Goal: Information Seeking & Learning: Find specific fact

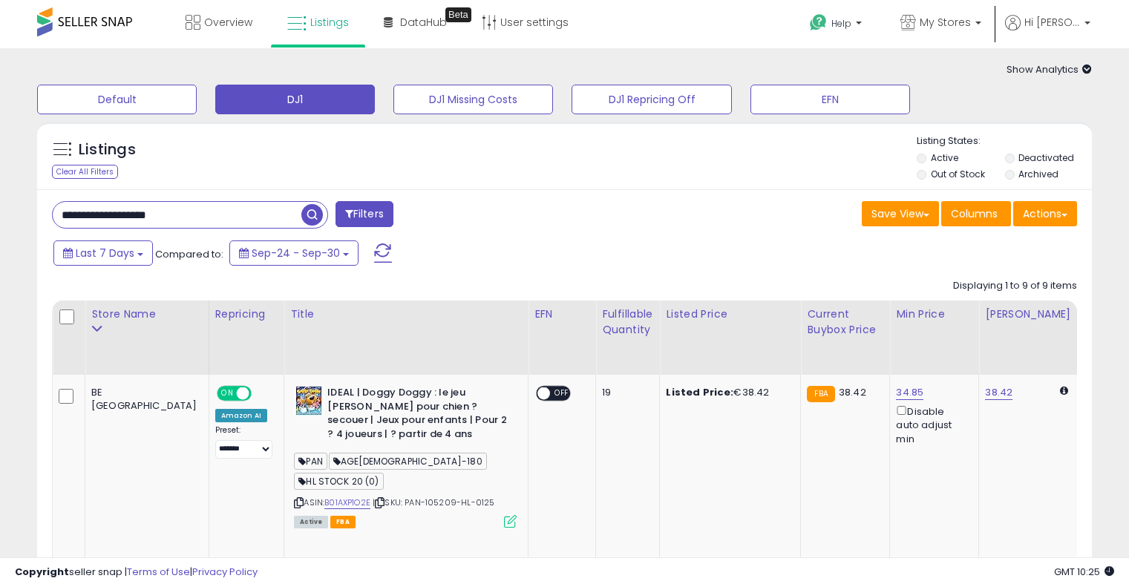
select select "**"
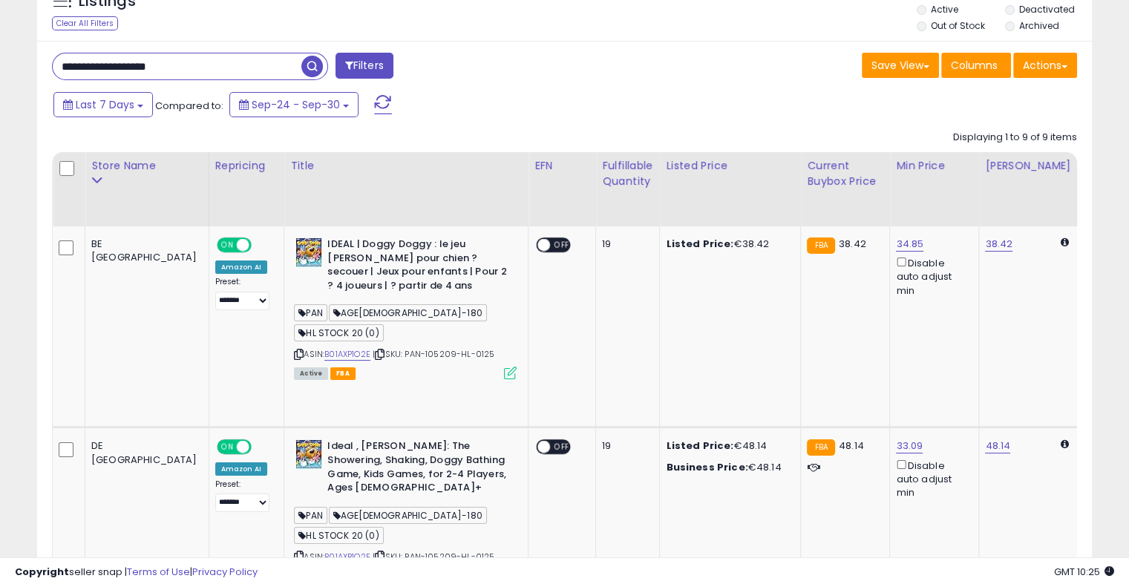
scroll to position [148, 0]
drag, startPoint x: 0, startPoint y: 58, endPoint x: 27, endPoint y: 59, distance: 26.7
paste input "text"
click at [306, 71] on span "button" at bounding box center [312, 67] width 22 height 22
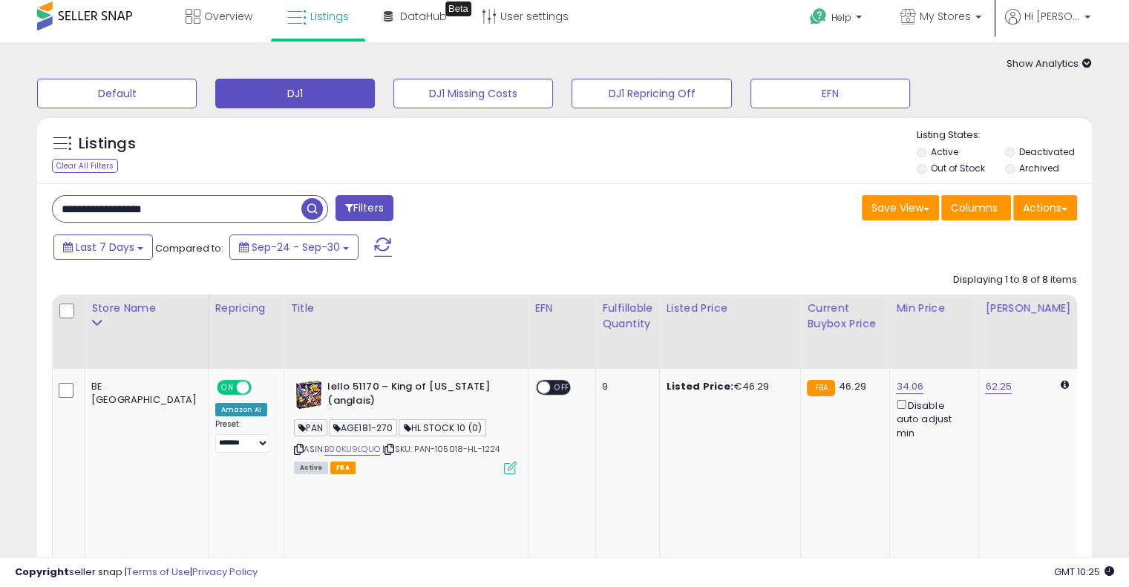
scroll to position [0, 0]
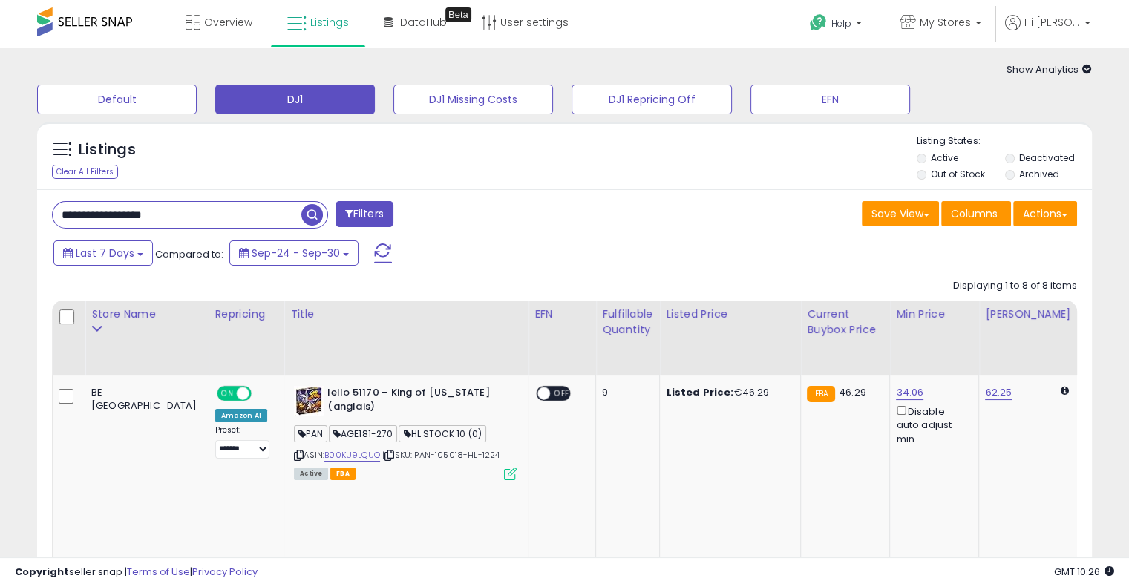
drag, startPoint x: 198, startPoint y: 210, endPoint x: 2, endPoint y: 206, distance: 195.9
paste input "text"
click at [307, 220] on span "button" at bounding box center [312, 215] width 22 height 22
drag, startPoint x: 224, startPoint y: 214, endPoint x: 0, endPoint y: 222, distance: 224.2
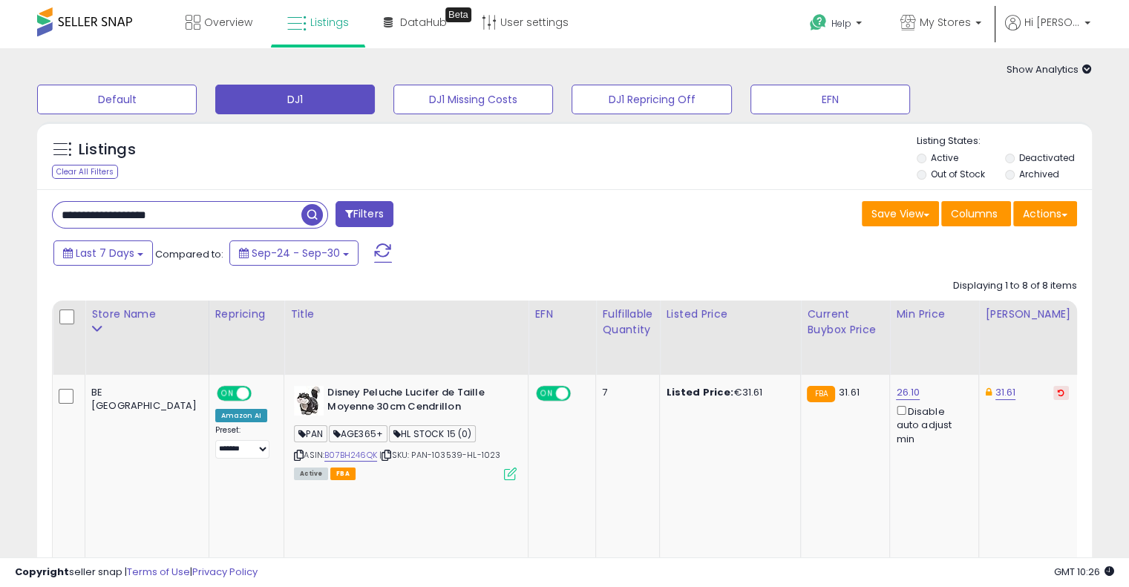
click at [191, 226] on input "**********" at bounding box center [177, 215] width 249 height 26
drag, startPoint x: 211, startPoint y: 219, endPoint x: 15, endPoint y: 216, distance: 195.9
paste input "text"
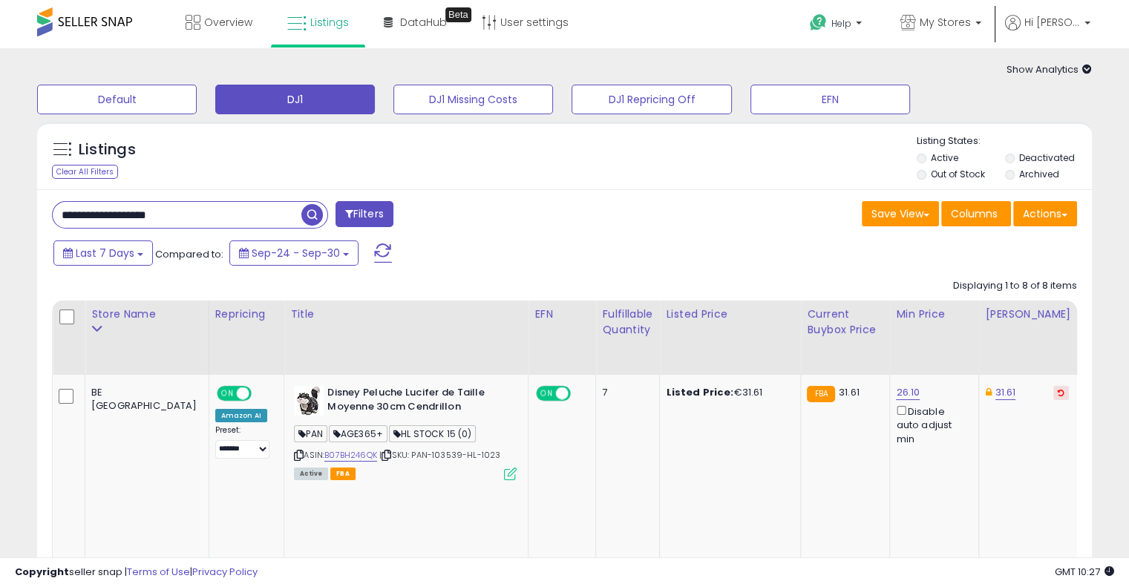
click at [315, 216] on span "button" at bounding box center [312, 215] width 22 height 22
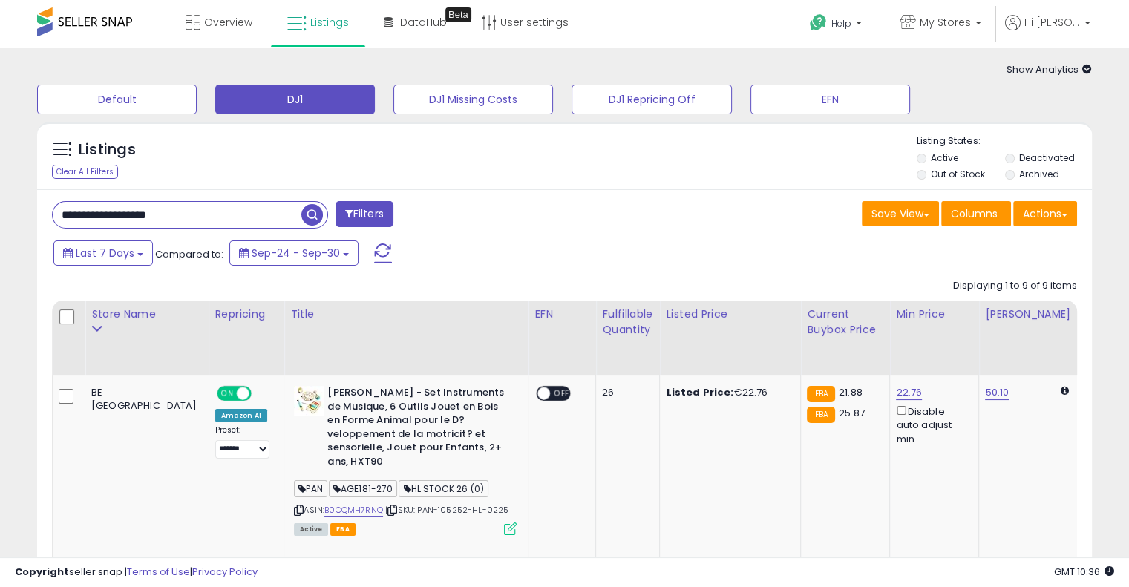
drag, startPoint x: 225, startPoint y: 210, endPoint x: 0, endPoint y: 195, distance: 225.3
paste input "text"
click at [318, 216] on span "button" at bounding box center [312, 215] width 22 height 22
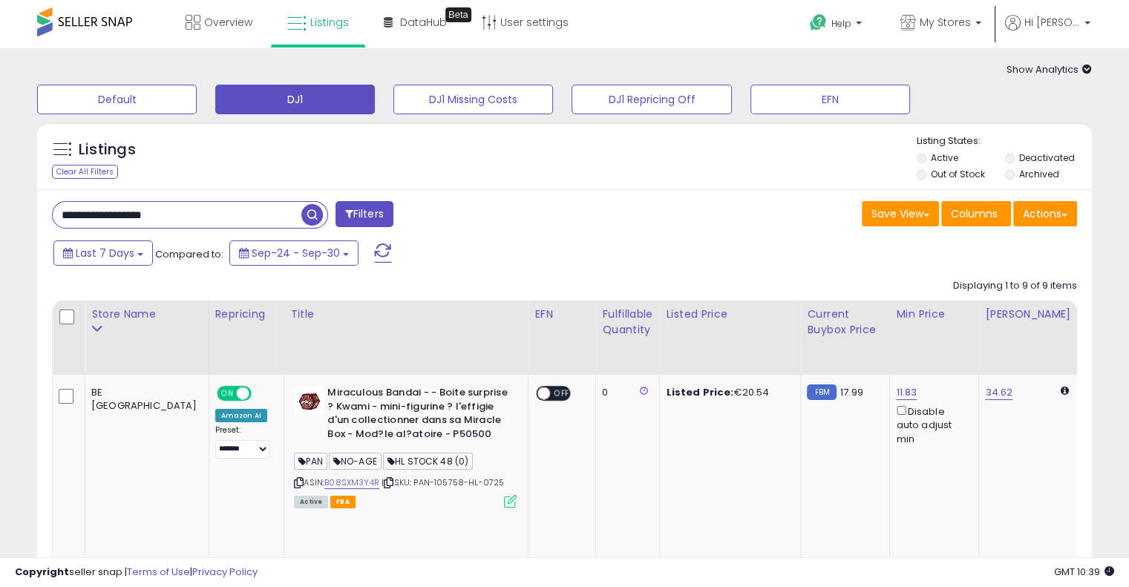
drag, startPoint x: 206, startPoint y: 219, endPoint x: 9, endPoint y: 218, distance: 196.6
paste input "text"
click at [315, 214] on span "button" at bounding box center [312, 215] width 22 height 22
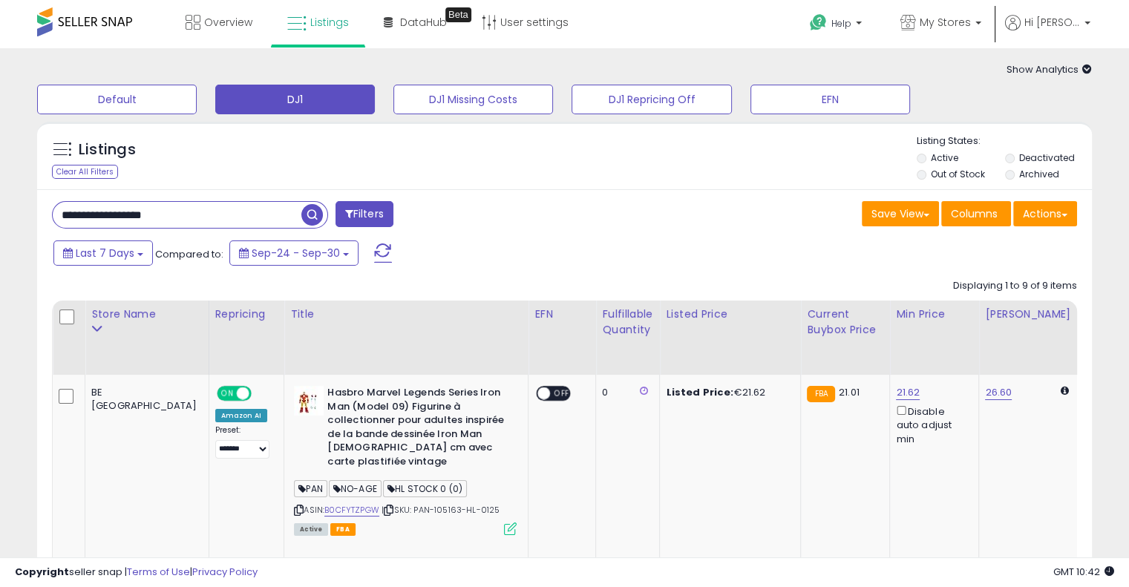
drag, startPoint x: 196, startPoint y: 210, endPoint x: 0, endPoint y: 215, distance: 196.0
paste input "text"
click at [306, 216] on span "button" at bounding box center [312, 215] width 22 height 22
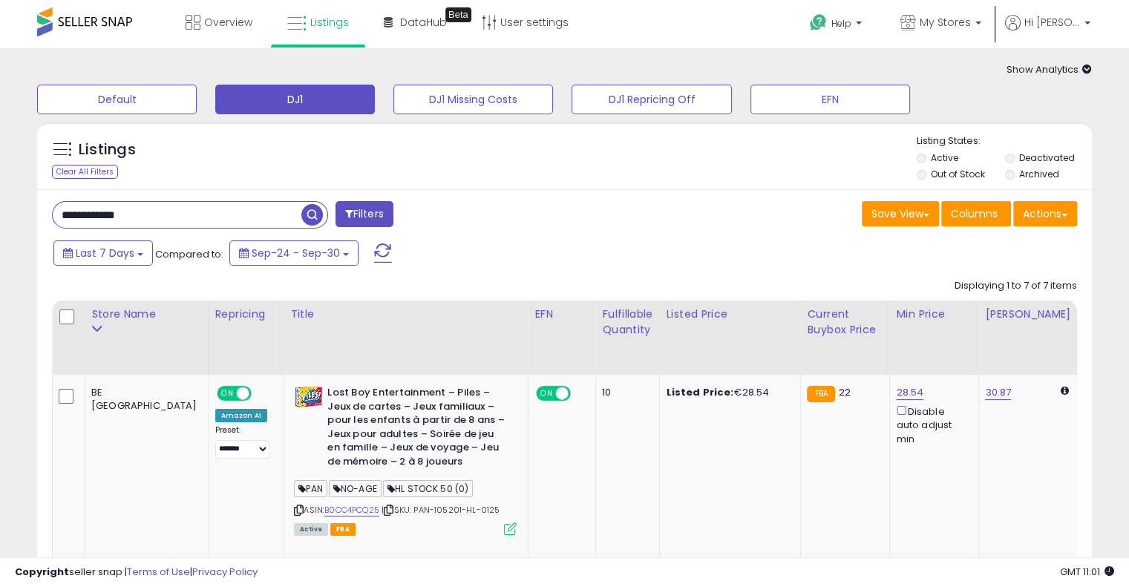
paste input "******"
type input "**********"
click at [315, 220] on span "button" at bounding box center [312, 215] width 22 height 22
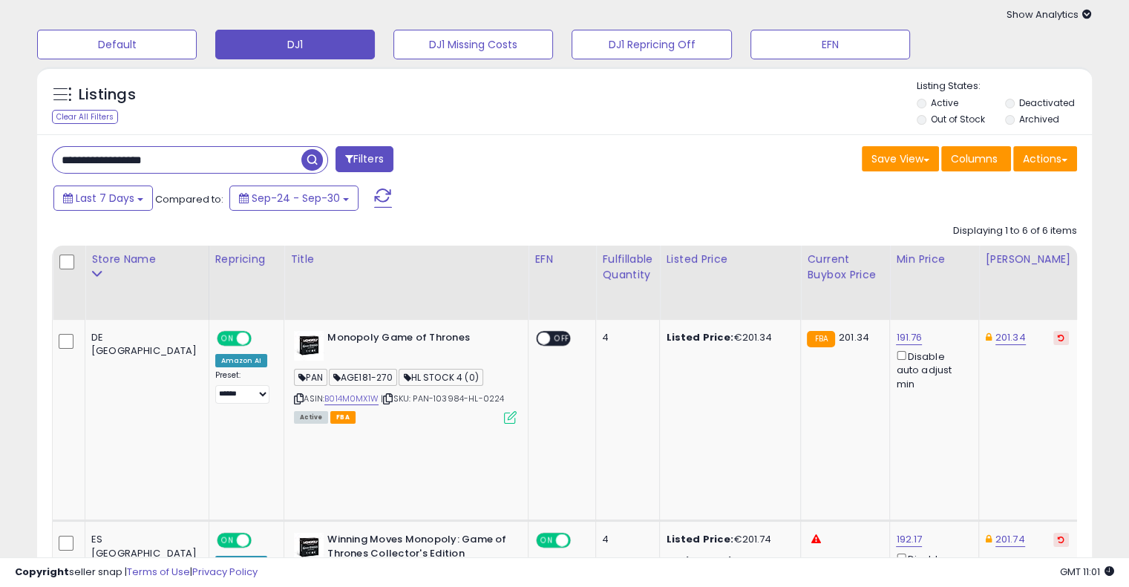
scroll to position [42, 0]
